Goal: Transaction & Acquisition: Purchase product/service

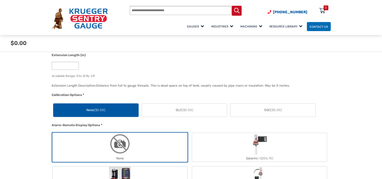
scroll to position [422, 0]
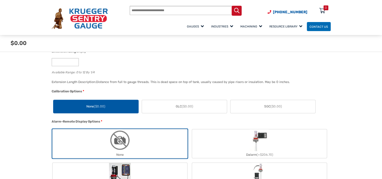
click at [99, 120] on span "Alarm-Remote Display Options" at bounding box center [76, 122] width 49 height 4
drag, startPoint x: 52, startPoint y: 122, endPoint x: 99, endPoint y: 122, distance: 47.4
click at [99, 122] on span "Alarm-Remote Display Options" at bounding box center [76, 122] width 49 height 4
copy span "Alarm-Remote Display Options"
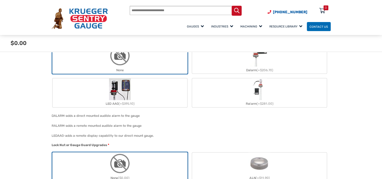
scroll to position [535, 0]
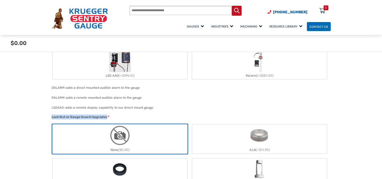
drag, startPoint x: 52, startPoint y: 117, endPoint x: 106, endPoint y: 117, distance: 54.0
click at [106, 117] on span "Lock Nut or Gauge Guard Upgrades" at bounding box center [80, 117] width 56 height 4
copy span "Lock Nut or Gauge Guard Upgrades"
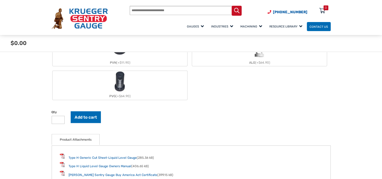
scroll to position [654, 0]
